Goal: Task Accomplishment & Management: Use online tool/utility

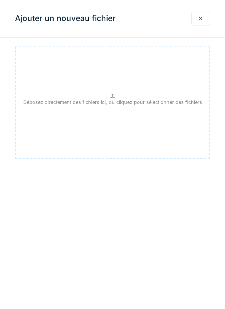
click at [114, 97] on icon at bounding box center [112, 96] width 4 height 4
type input "**********"
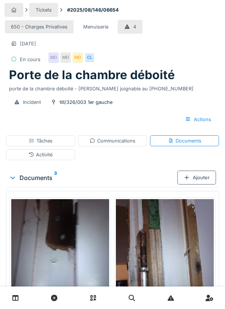
click at [196, 175] on div "Ajouter" at bounding box center [196, 177] width 39 height 14
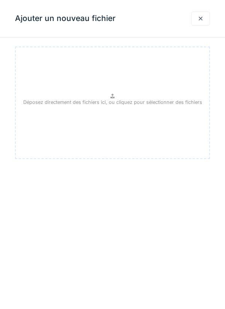
click at [117, 99] on p "Déposez directement des fichiers ici, ou cliquez pour sélectionner des fichiers" at bounding box center [112, 101] width 179 height 7
type input "**********"
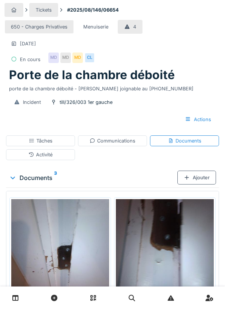
click at [198, 179] on div "Ajouter" at bounding box center [196, 177] width 39 height 14
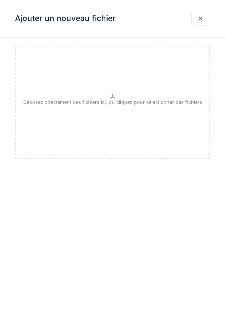
click at [119, 100] on p "Déposez directement des fichiers ici, ou cliquez pour sélectionner des fichiers" at bounding box center [112, 101] width 179 height 7
type input "**********"
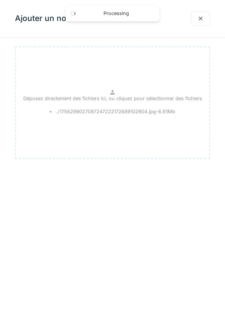
click at [201, 20] on div at bounding box center [200, 18] width 6 height 7
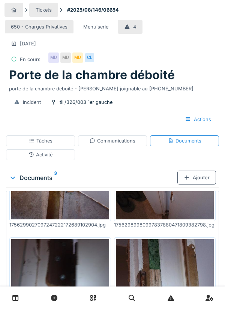
scroll to position [109, 0]
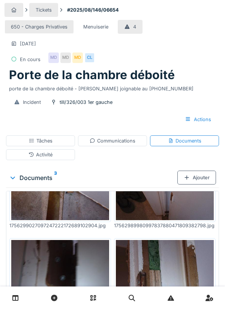
click at [42, 142] on div "Tâches" at bounding box center [41, 140] width 24 height 7
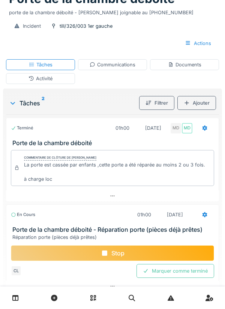
scroll to position [70, 0]
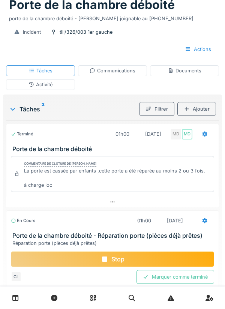
click at [184, 71] on div "Documents" at bounding box center [184, 70] width 33 height 7
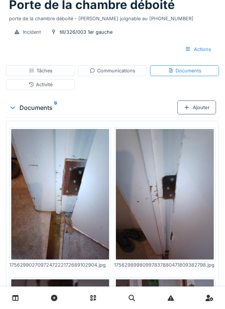
click at [200, 109] on div "Ajouter" at bounding box center [196, 107] width 39 height 14
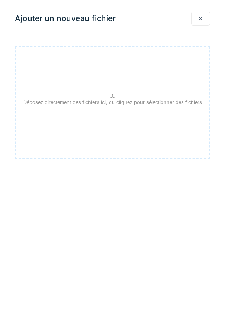
click at [110, 95] on icon at bounding box center [112, 96] width 6 height 5
type input "**********"
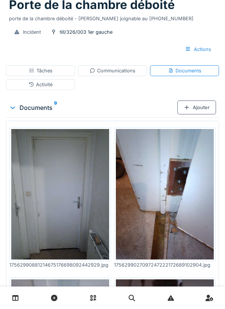
click at [198, 111] on div "Ajouter" at bounding box center [196, 107] width 39 height 14
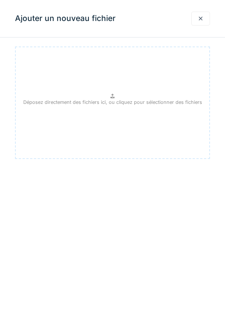
click at [110, 97] on icon at bounding box center [112, 96] width 4 height 4
type input "**********"
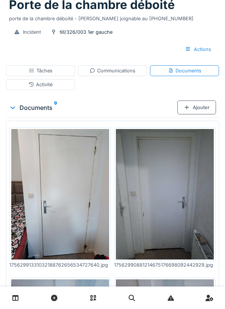
click at [41, 69] on div "Tâches" at bounding box center [41, 70] width 24 height 7
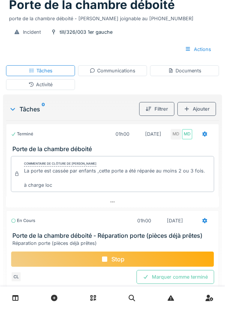
click at [116, 253] on div "Stop" at bounding box center [112, 259] width 203 height 16
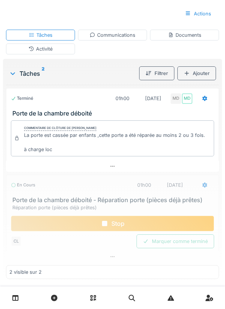
scroll to position [119, 0]
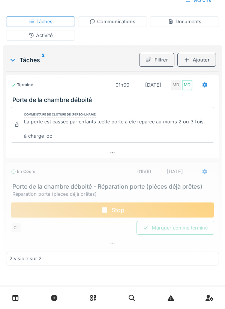
click at [115, 210] on div "Stop" at bounding box center [112, 210] width 203 height 16
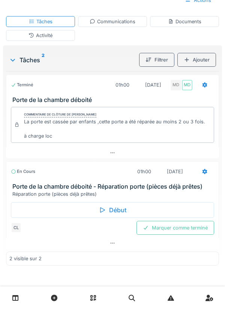
click at [114, 22] on div "Communications" at bounding box center [112, 21] width 46 height 7
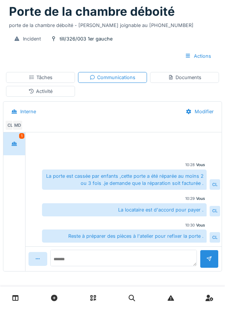
scroll to position [26, 0]
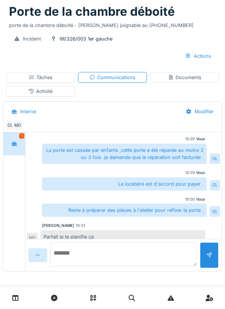
click at [89, 257] on textarea at bounding box center [123, 254] width 146 height 24
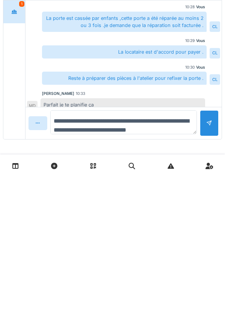
type textarea "**********"
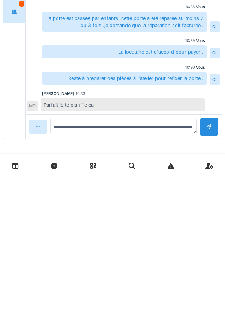
click at [211, 256] on div at bounding box center [209, 258] width 6 height 7
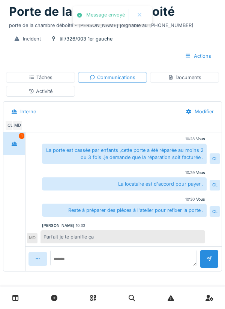
scroll to position [60, 0]
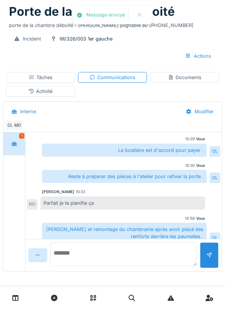
click at [102, 256] on textarea at bounding box center [123, 254] width 146 height 24
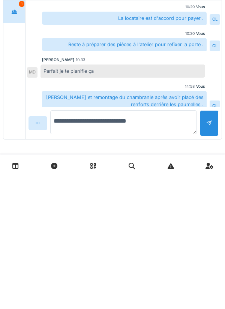
type textarea "**********"
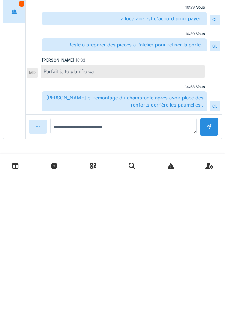
click at [204, 254] on div at bounding box center [209, 258] width 19 height 18
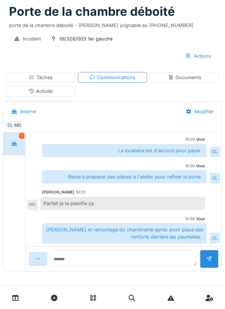
scroll to position [86, 0]
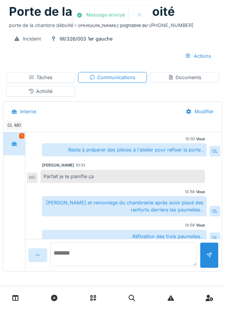
click at [85, 258] on textarea at bounding box center [123, 254] width 146 height 24
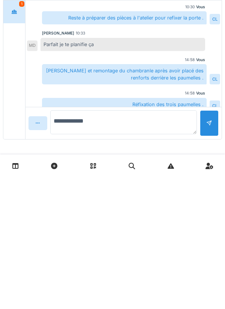
type textarea "**********"
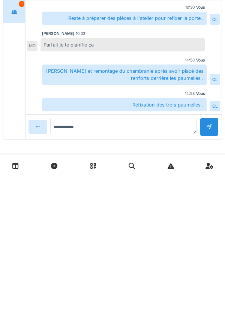
click at [207, 255] on div at bounding box center [209, 258] width 6 height 7
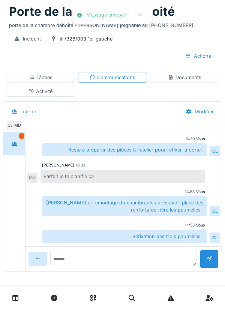
scroll to position [112, 0]
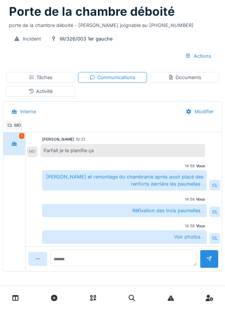
click at [54, 81] on div "Tâches" at bounding box center [40, 77] width 69 height 11
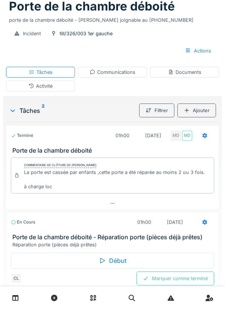
scroll to position [67, 0]
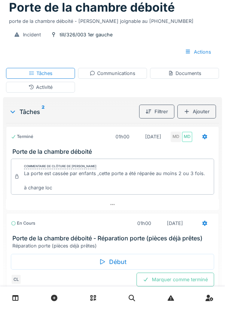
click at [184, 73] on div "Documents" at bounding box center [184, 73] width 33 height 7
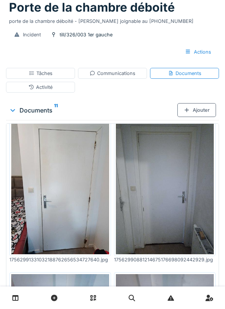
scroll to position [0, 0]
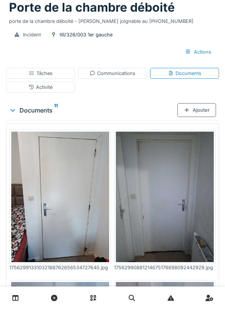
click at [51, 87] on div "Activité" at bounding box center [40, 87] width 24 height 7
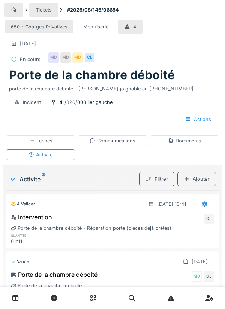
click at [200, 200] on div at bounding box center [204, 204] width 19 height 14
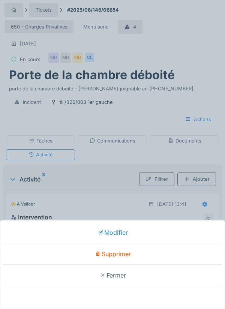
click at [113, 181] on div "Modifier Supprimer Fermer" at bounding box center [112, 154] width 225 height 309
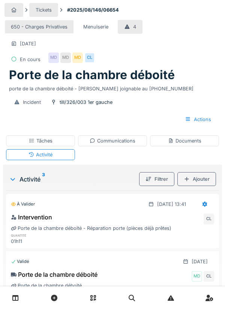
click at [51, 139] on div "Tâches" at bounding box center [41, 140] width 24 height 7
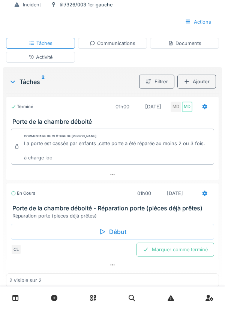
scroll to position [119, 0]
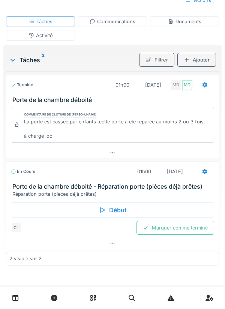
click at [51, 39] on div "Activité" at bounding box center [40, 35] width 69 height 11
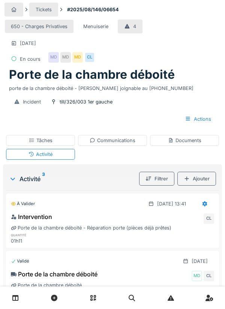
scroll to position [0, 0]
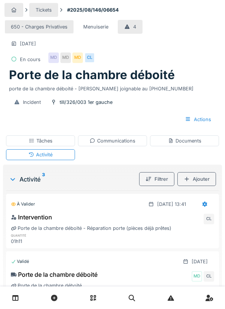
click at [114, 138] on div "Communications" at bounding box center [112, 140] width 46 height 7
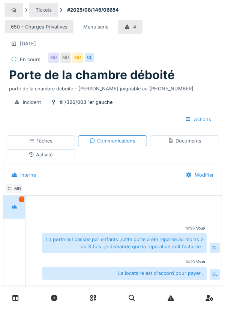
scroll to position [112, 0]
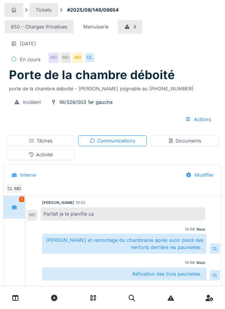
click at [45, 141] on div "Tâches" at bounding box center [41, 140] width 24 height 7
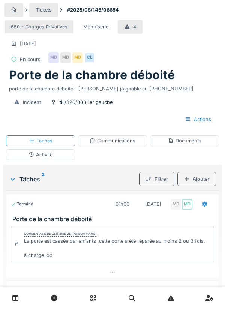
click at [203, 206] on icon at bounding box center [204, 203] width 6 height 5
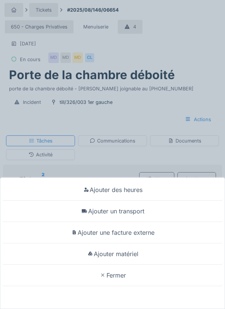
click at [136, 212] on div "Ajouter un transport" at bounding box center [112, 210] width 221 height 21
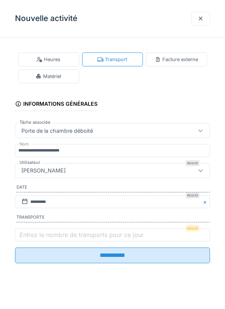
click at [40, 238] on label "Entrez le nombre de transports pour ce jour" at bounding box center [81, 234] width 127 height 9
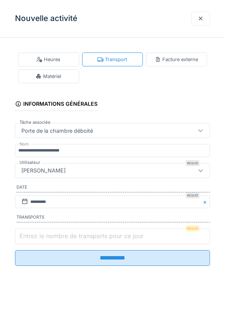
click at [40, 238] on input "Entrez le nombre de transports pour ce jour" at bounding box center [112, 236] width 195 height 16
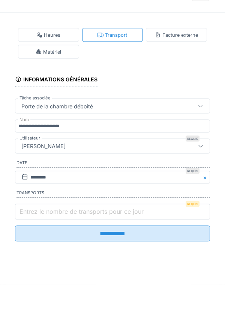
scroll to position [27, 0]
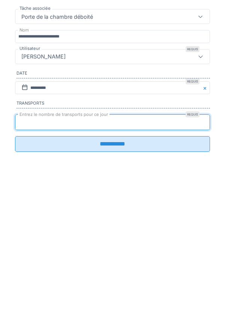
type input "*"
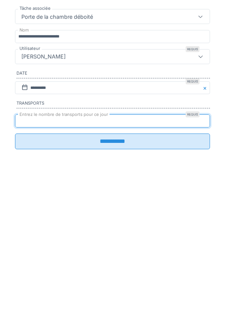
click at [111, 261] on input "**********" at bounding box center [112, 255] width 195 height 16
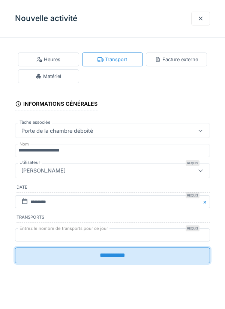
click at [116, 257] on input "**********" at bounding box center [112, 255] width 195 height 16
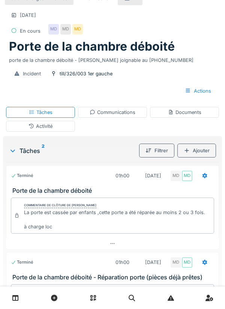
scroll to position [0, 0]
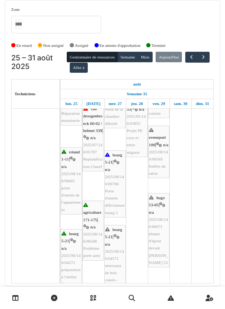
scroll to position [24, 0]
